Goal: Task Accomplishment & Management: Use online tool/utility

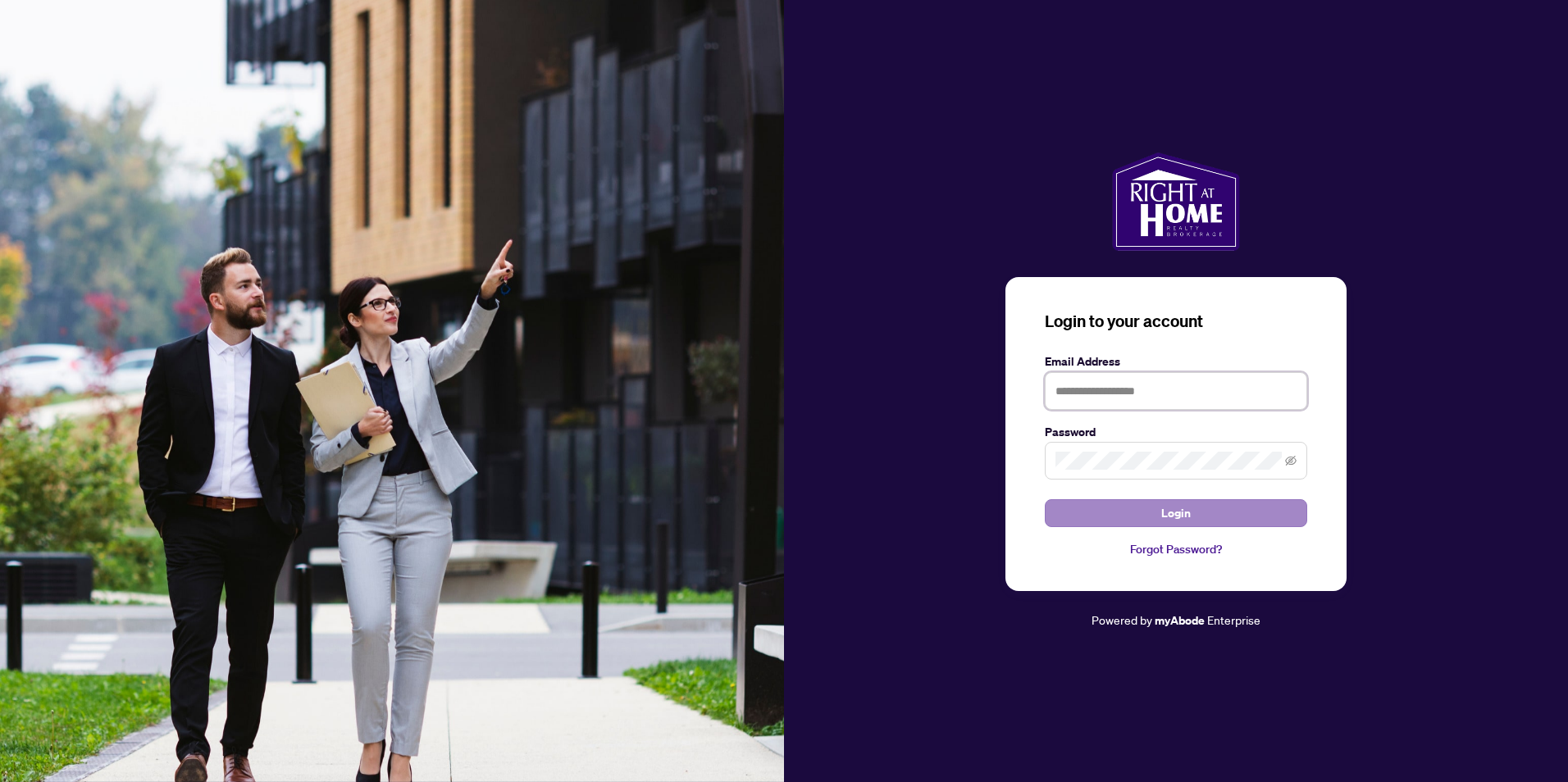
type input "**********"
click at [1131, 519] on button "Login" at bounding box center [1176, 513] width 262 height 28
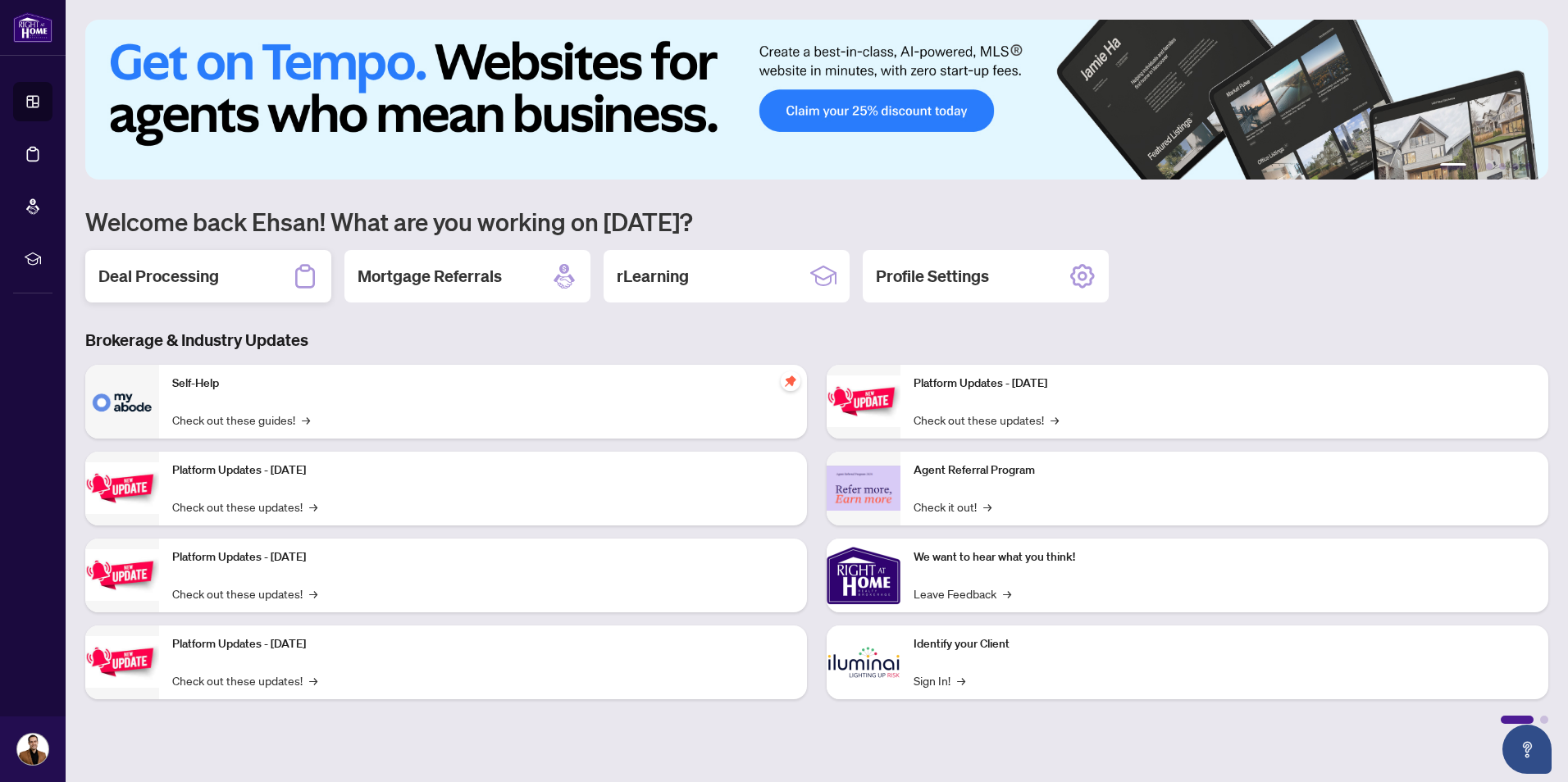
click at [188, 283] on h2 "Deal Processing" at bounding box center [159, 276] width 121 height 23
